Goal: Obtain resource: Obtain resource

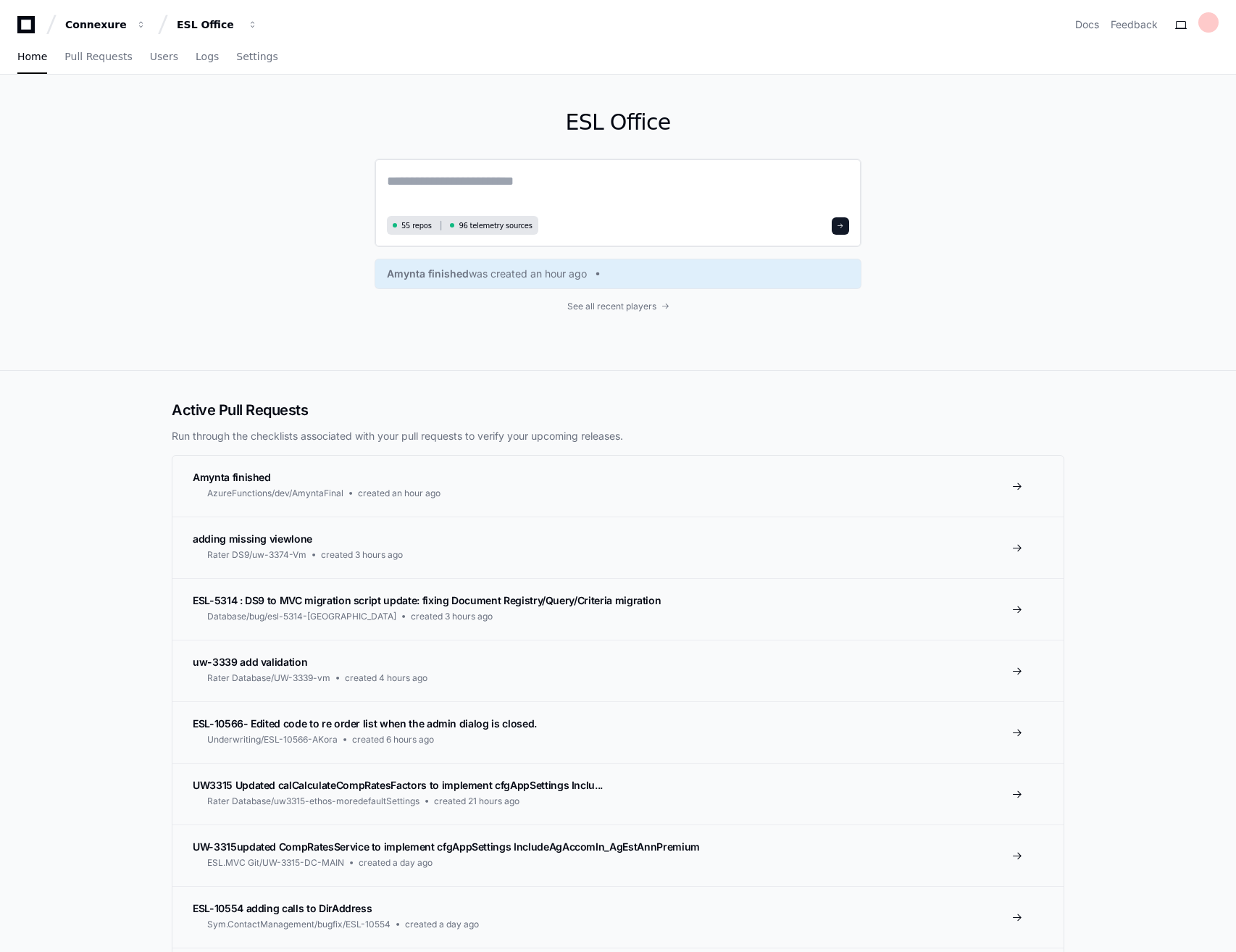
click at [491, 198] on textarea at bounding box center [618, 191] width 463 height 40
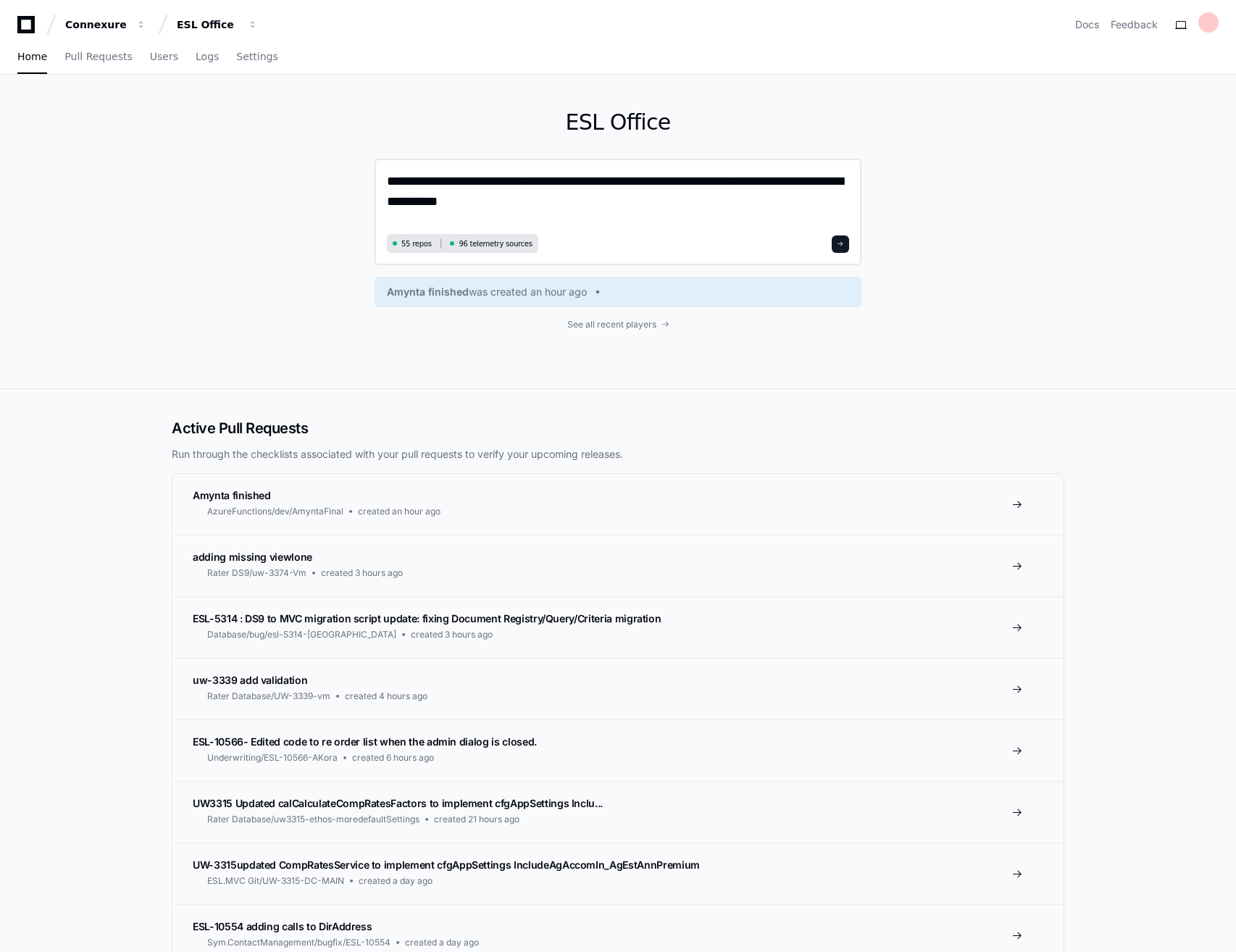
type textarea "**********"
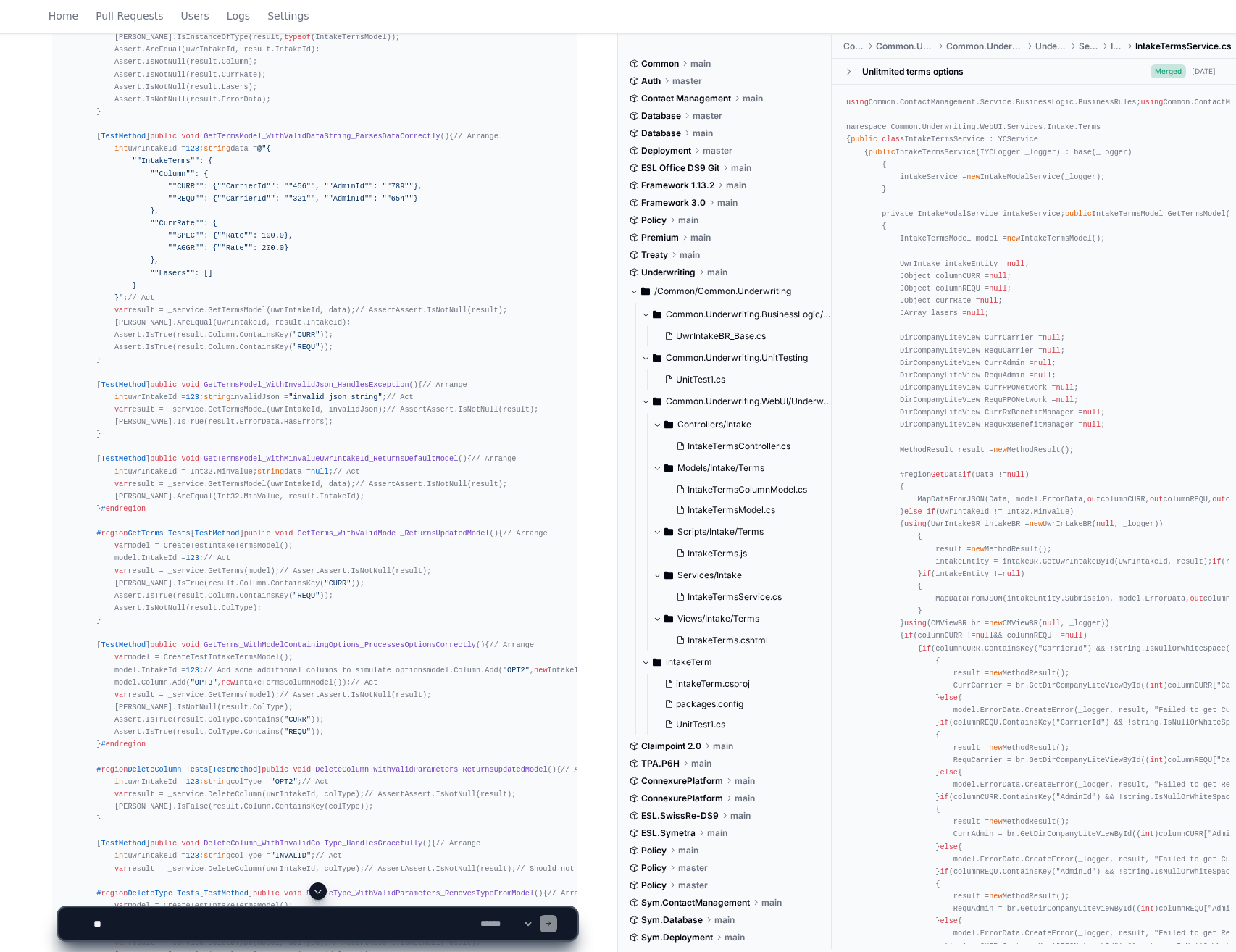
scroll to position [779, 0]
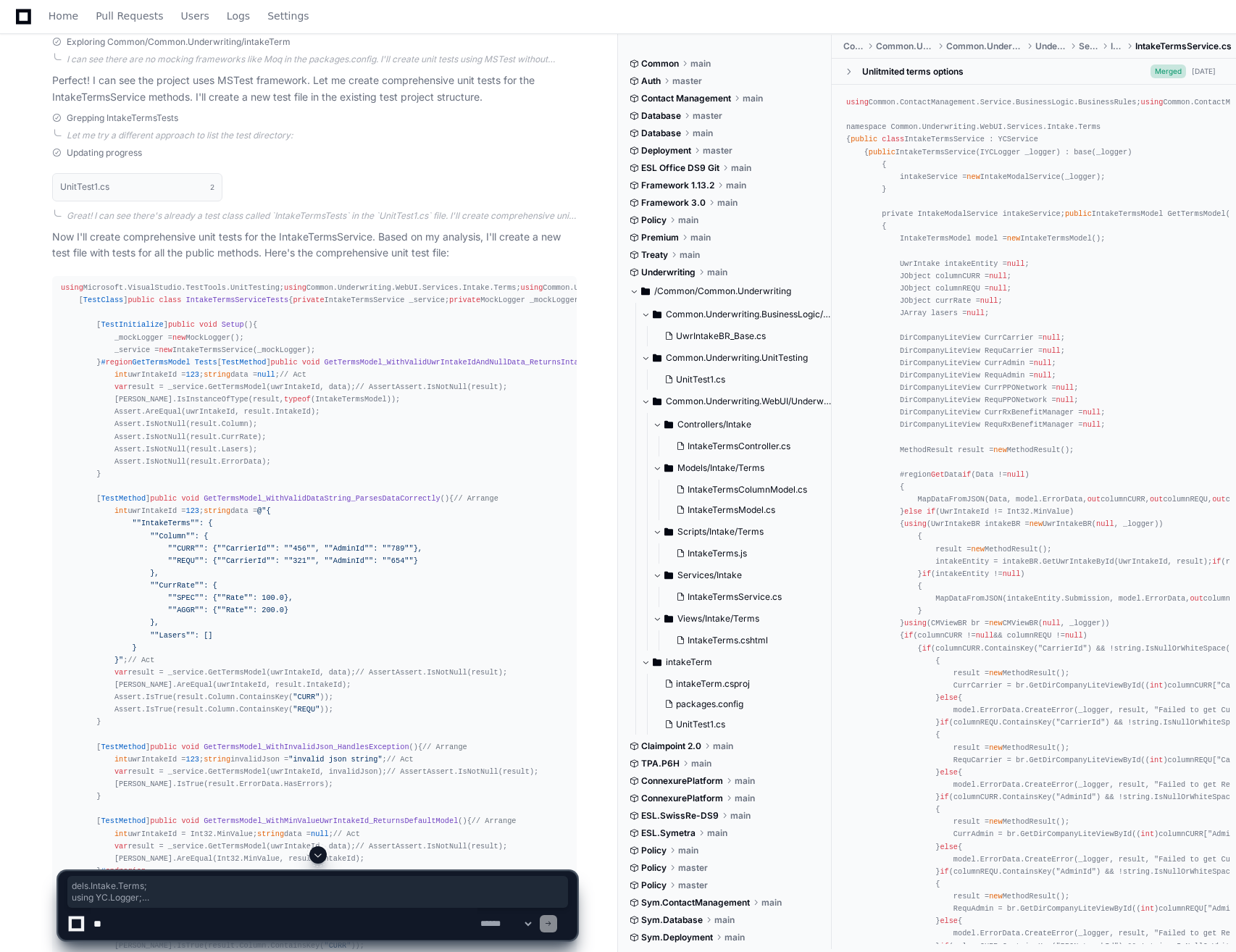
drag, startPoint x: 208, startPoint y: 337, endPoint x: 295, endPoint y: 377, distance: 95.8
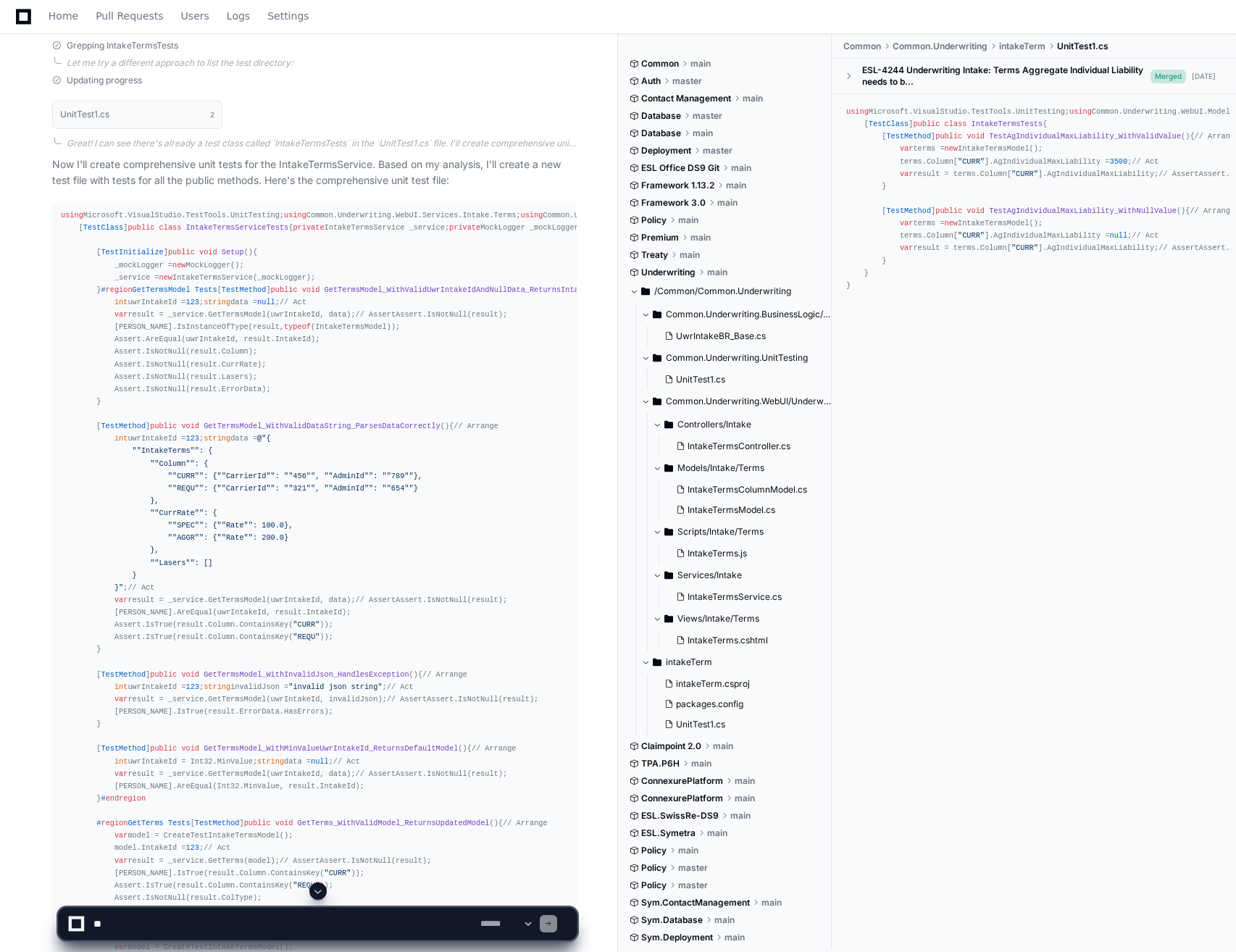
scroll to position [490, 0]
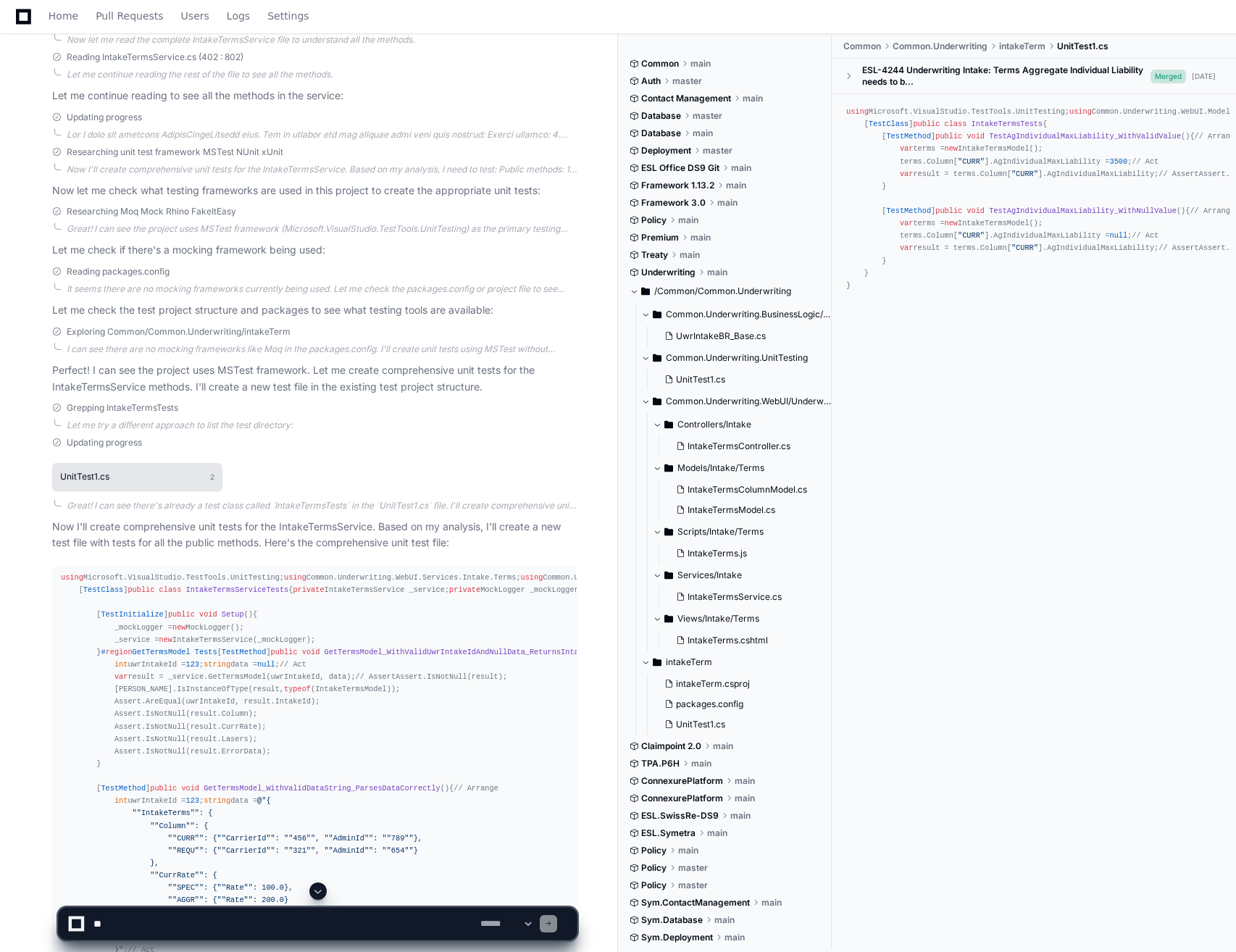
click at [148, 488] on button "UnitTest1.cs 2" at bounding box center [137, 476] width 170 height 27
click at [85, 481] on h1 "UnitTest1.cs" at bounding box center [84, 476] width 49 height 9
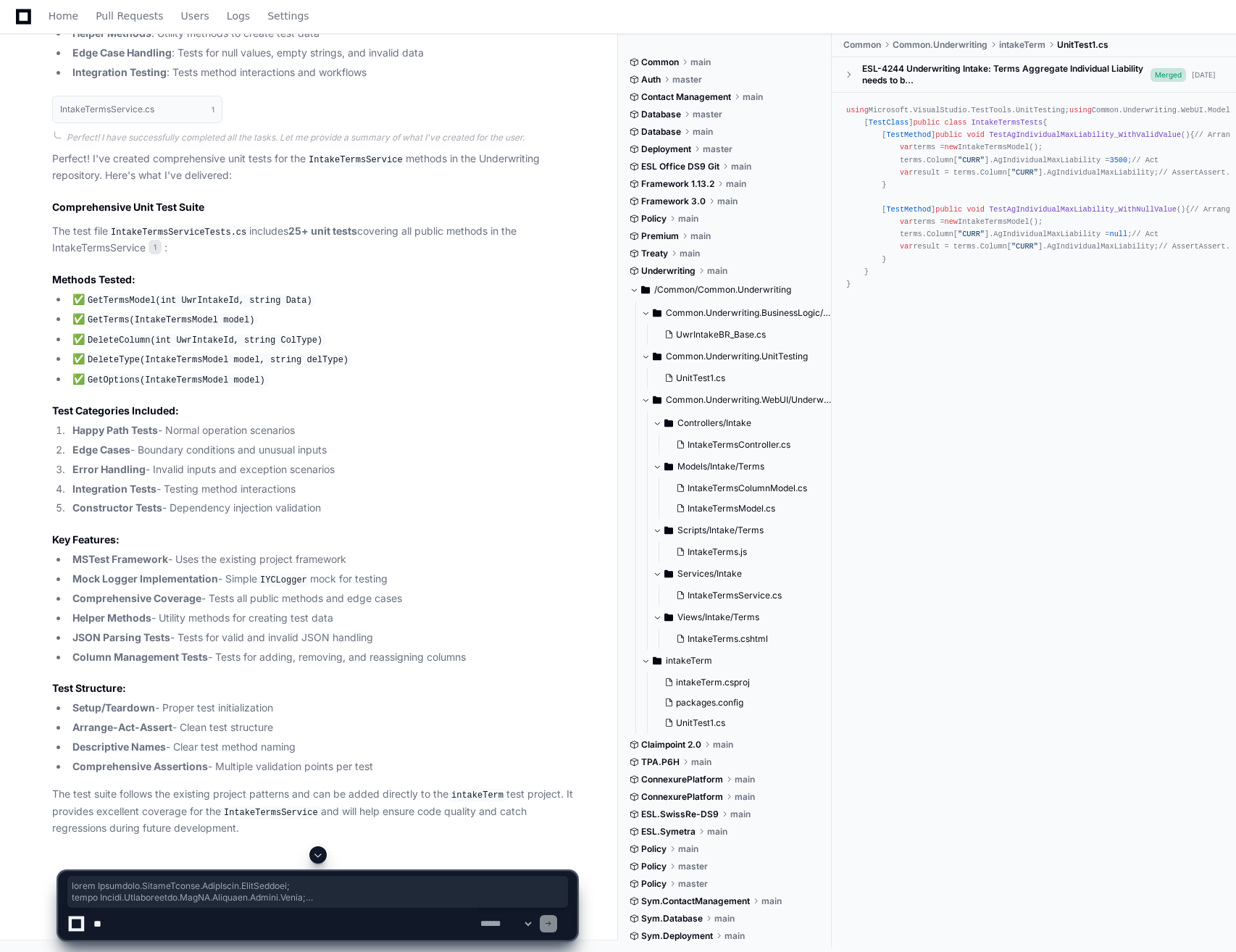
scroll to position [6213, 0]
drag, startPoint x: 58, startPoint y: 211, endPoint x: 170, endPoint y: 586, distance: 391.4
copy div "using Microsoft.VisualStudio.TestTools.UnitTesting; using Common.Underwriting.W…"
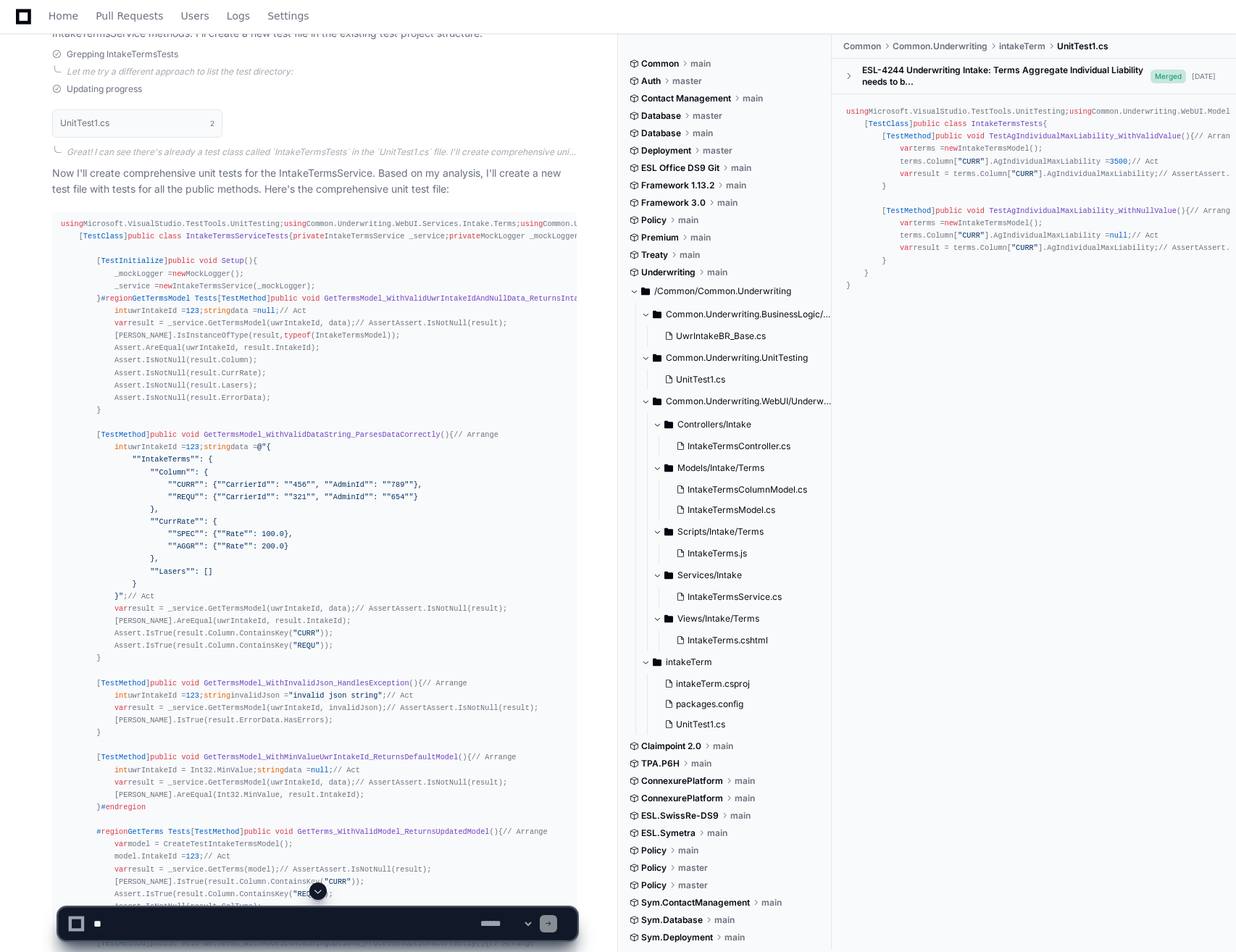
scroll to position [771, 0]
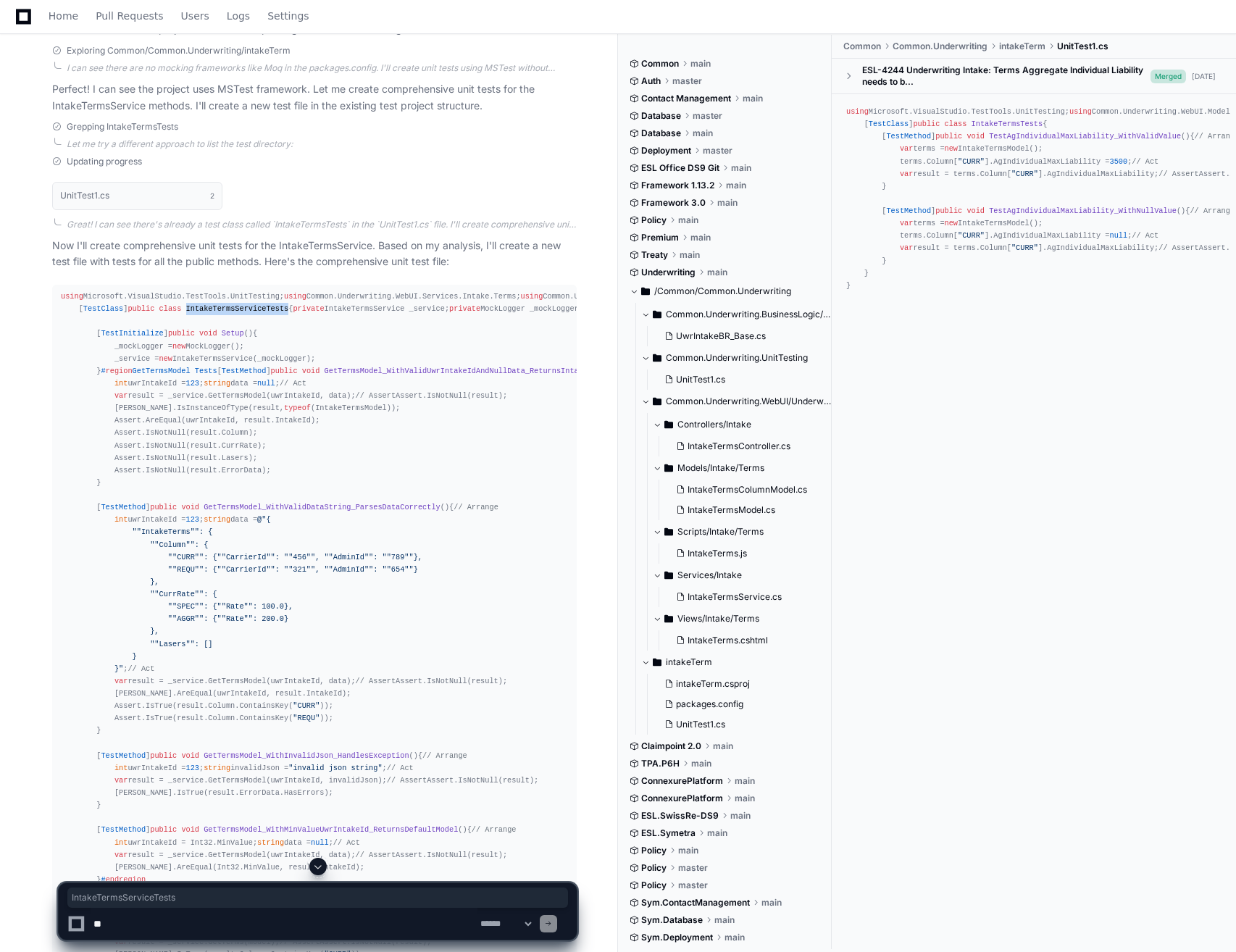
drag, startPoint x: 228, startPoint y: 444, endPoint x: 131, endPoint y: 444, distance: 97.0
copy span "IntakeTermsServiceTests"
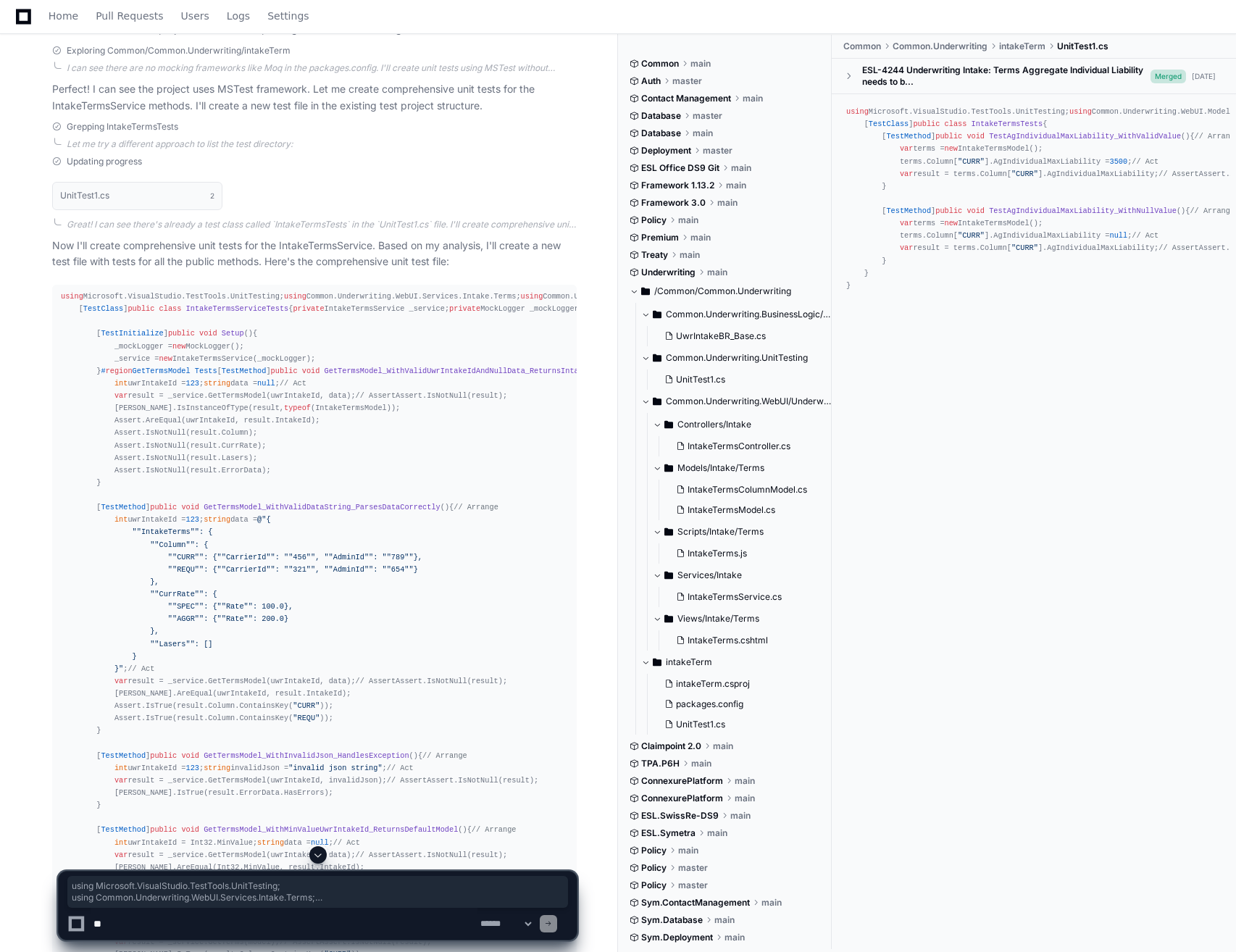
drag, startPoint x: 198, startPoint y: 386, endPoint x: 53, endPoint y: 288, distance: 175.0
copy div "using Microsoft.VisualStudio.TestTools.UnitTesting; using Common.Underwriting.W…"
